Goal: Transaction & Acquisition: Purchase product/service

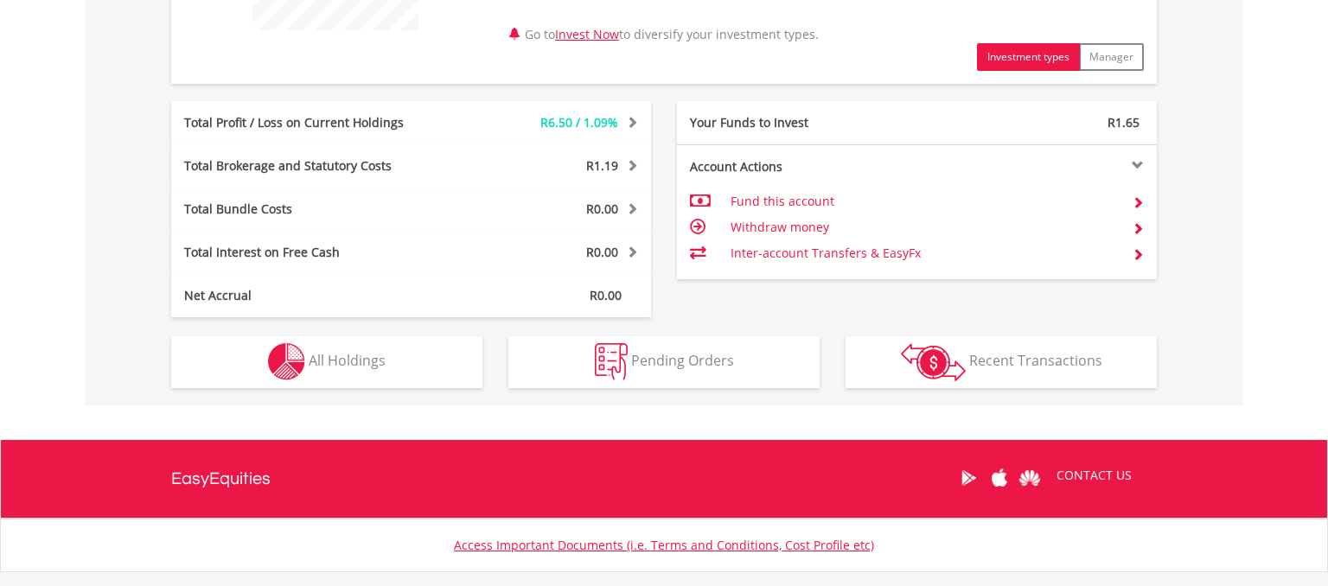
scroll to position [909, 0]
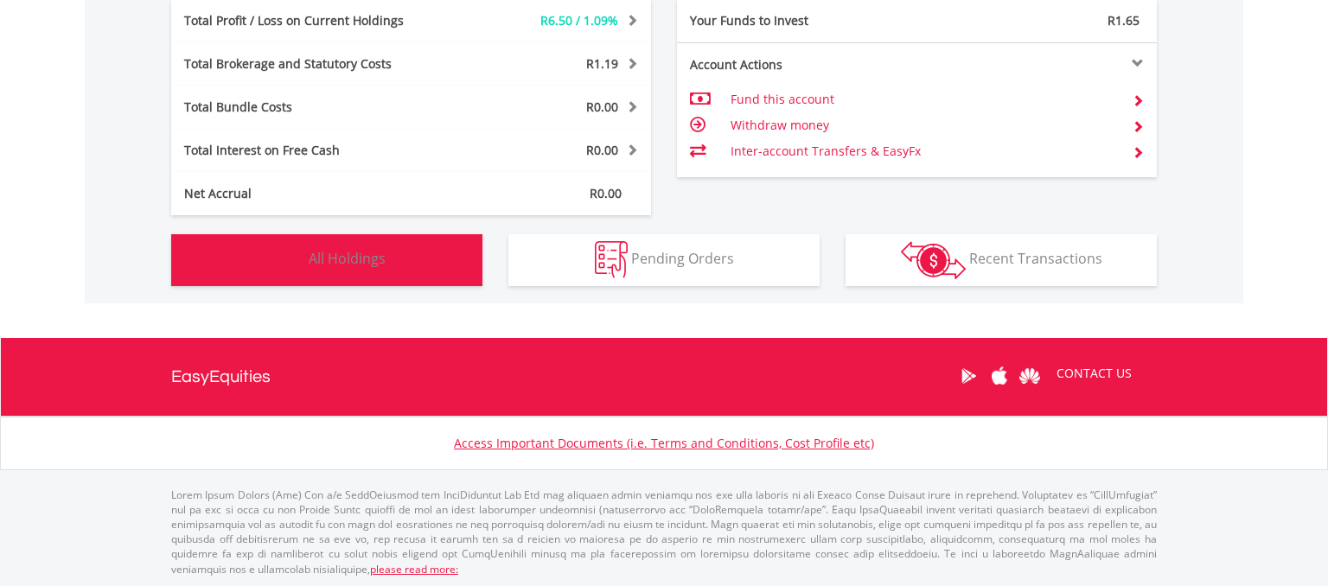
click at [353, 270] on button "Holdings All Holdings" at bounding box center [326, 260] width 311 height 52
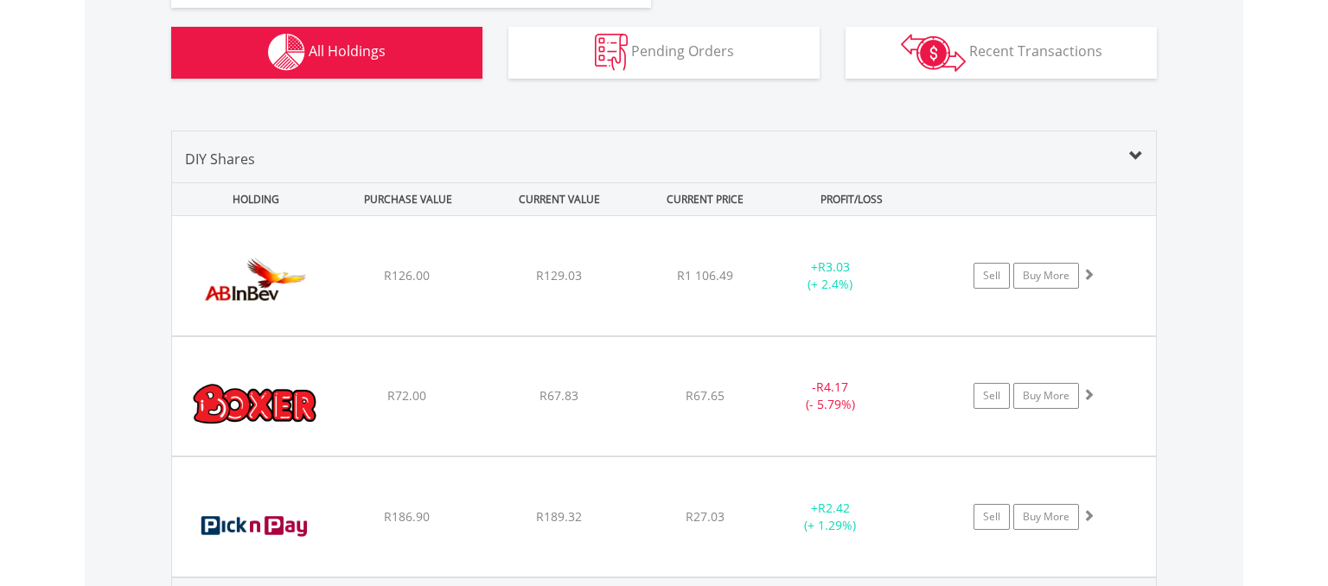
scroll to position [1062, 0]
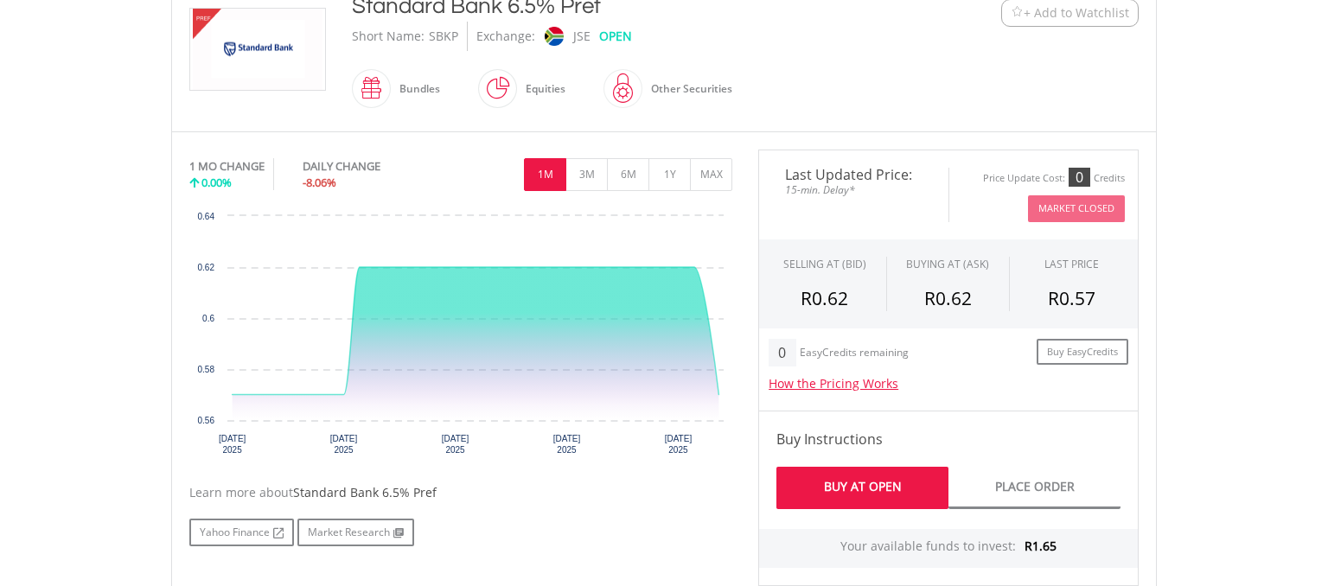
scroll to position [365, 0]
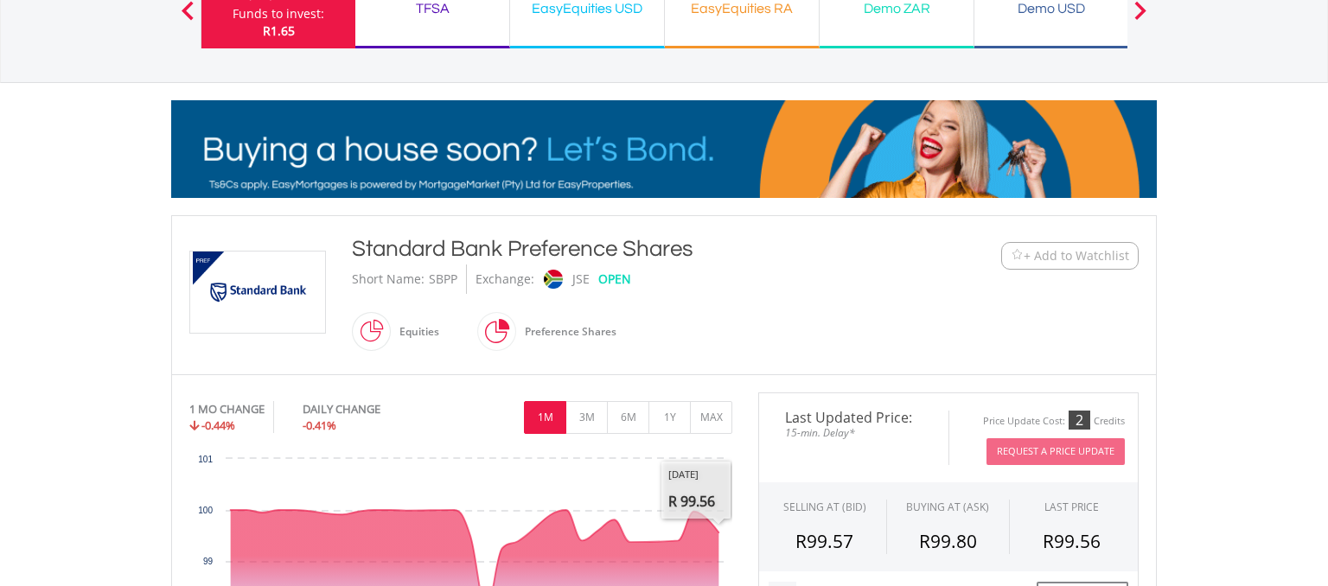
scroll to position [132, 0]
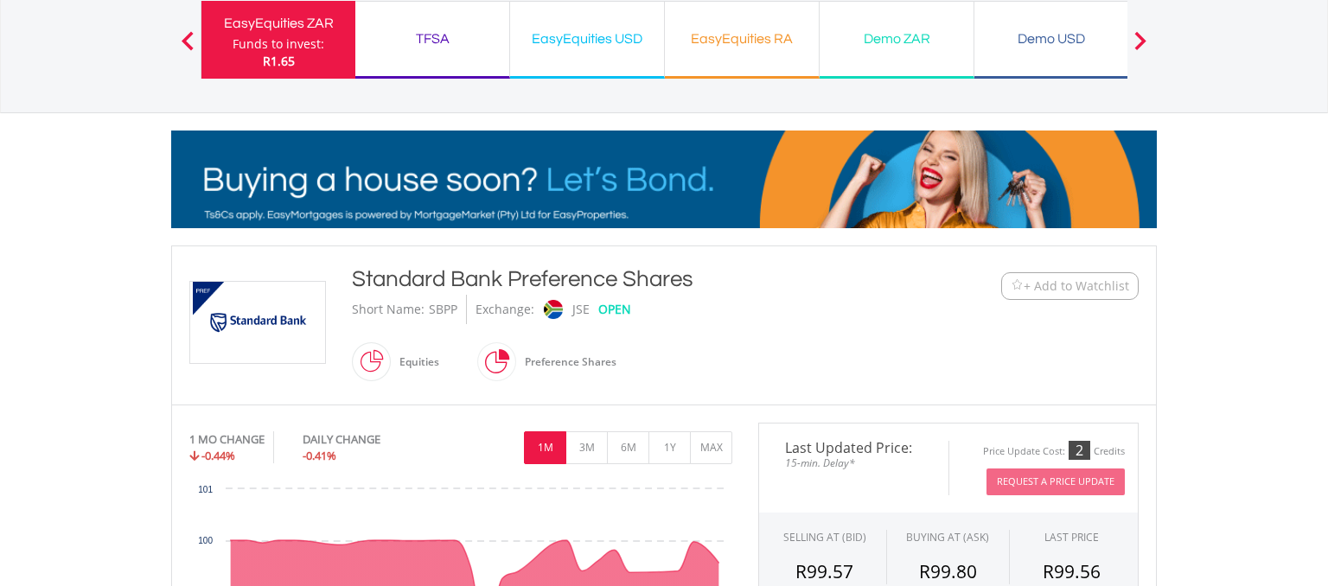
click at [1069, 284] on span "+ Add to Watchlist" at bounding box center [1076, 286] width 105 height 17
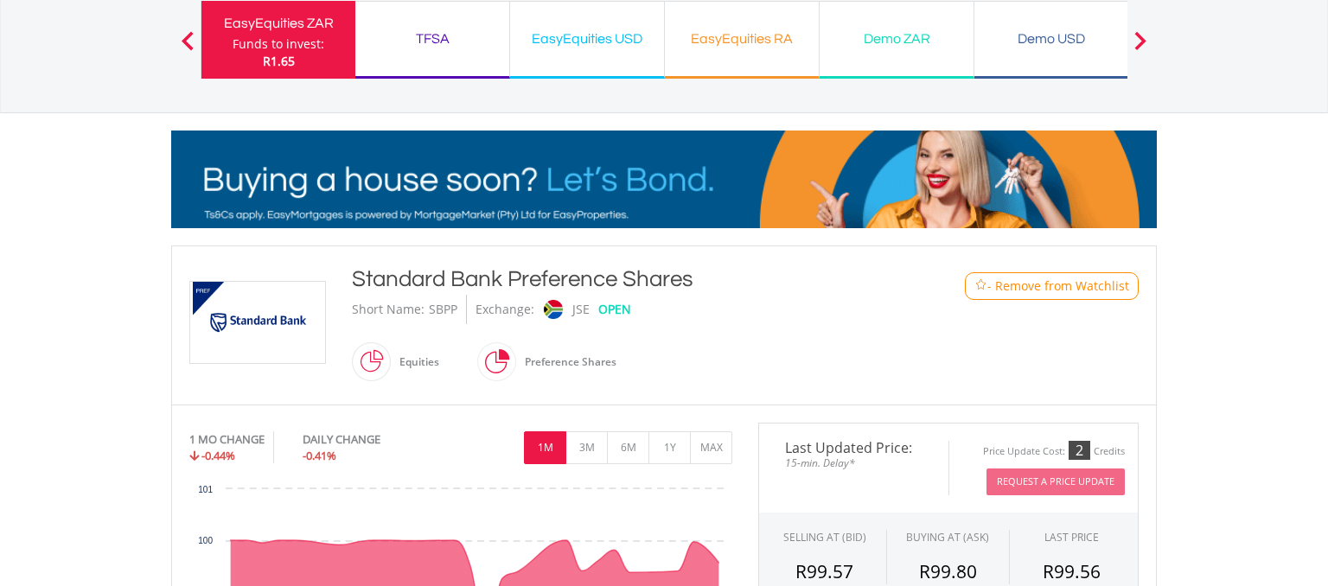
scroll to position [0, 0]
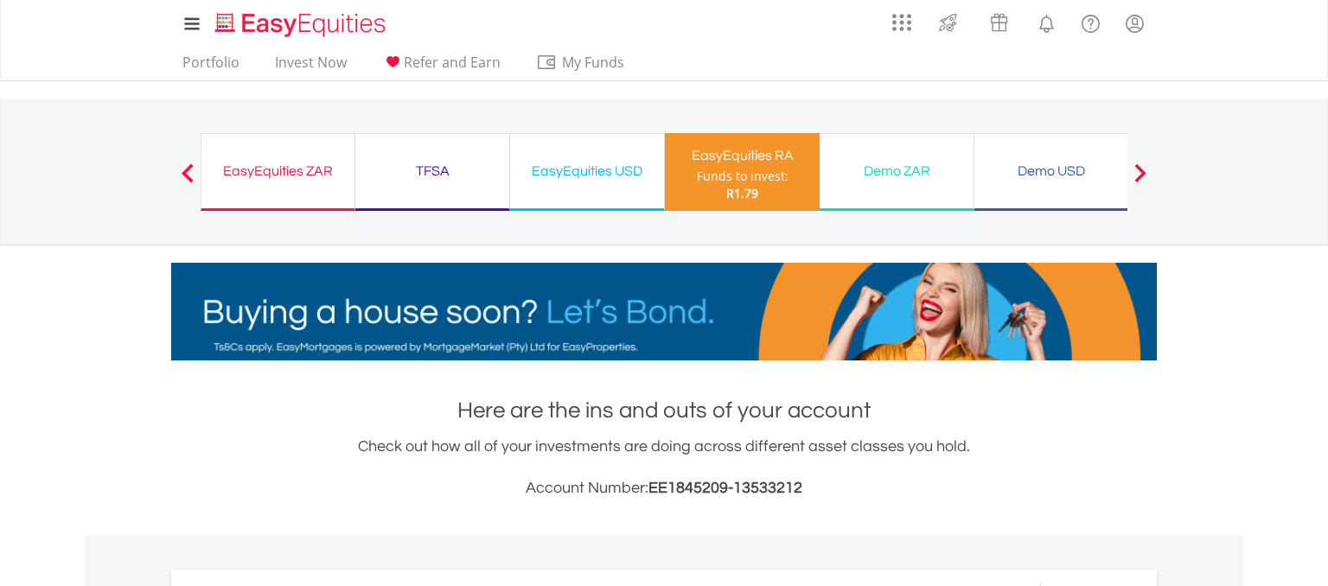
click at [270, 171] on div "EasyEquities ZAR" at bounding box center [278, 171] width 132 height 24
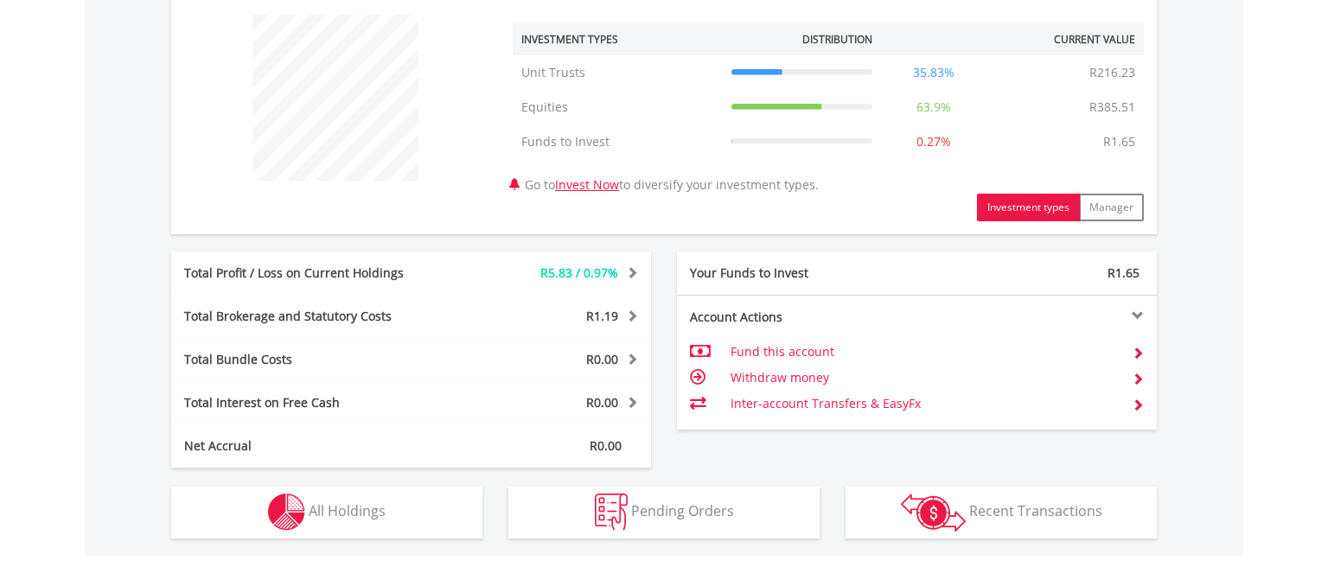
scroll to position [909, 0]
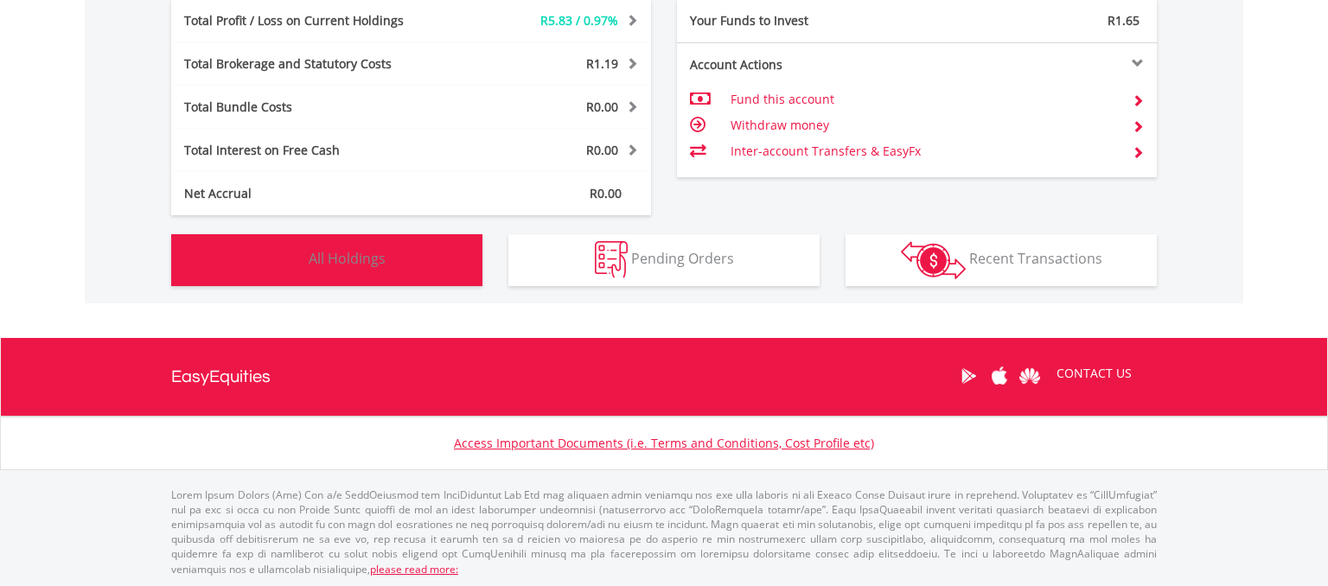
click at [327, 264] on span "All Holdings" at bounding box center [347, 258] width 77 height 19
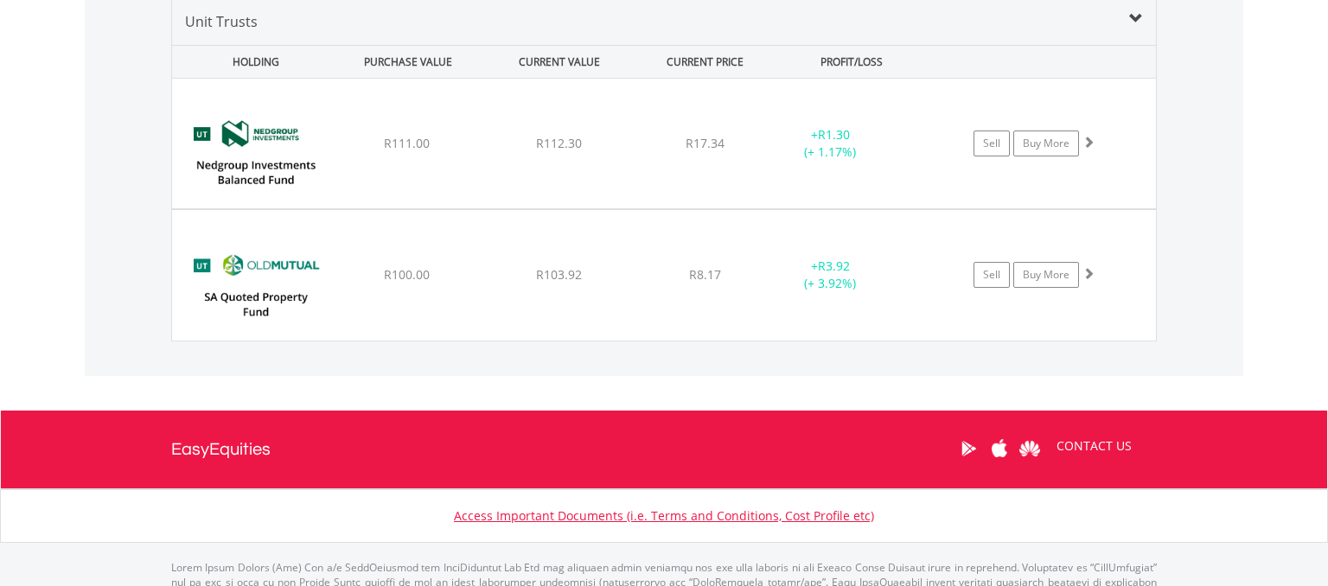
scroll to position [1701, 0]
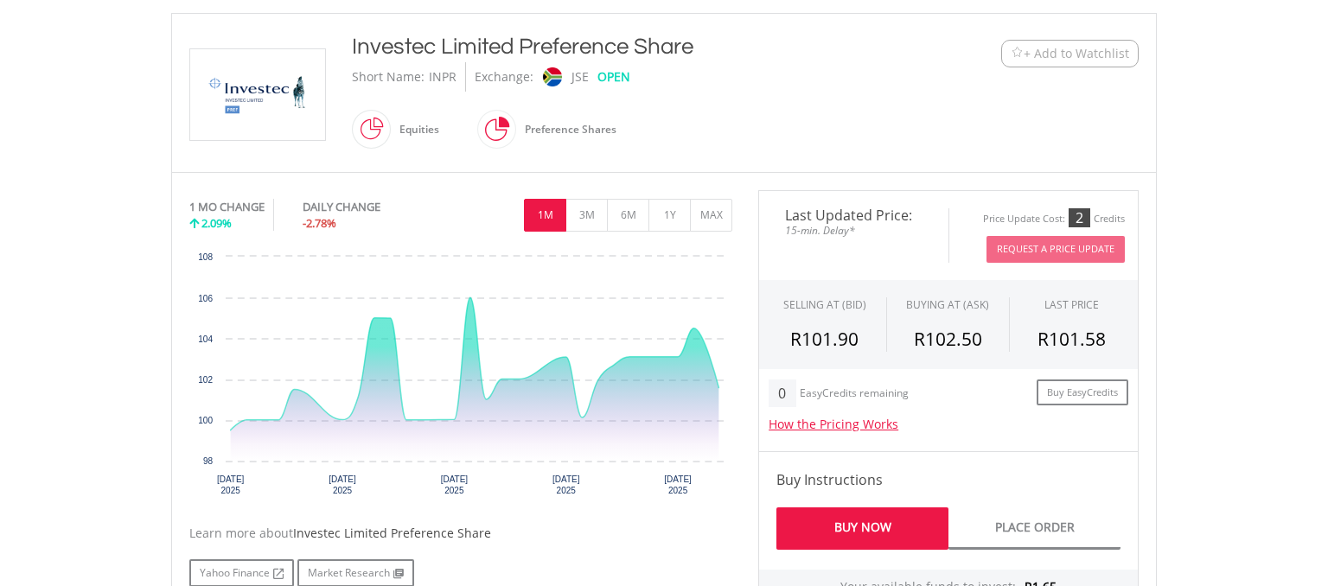
scroll to position [730, 0]
